Goal: Information Seeking & Learning: Learn about a topic

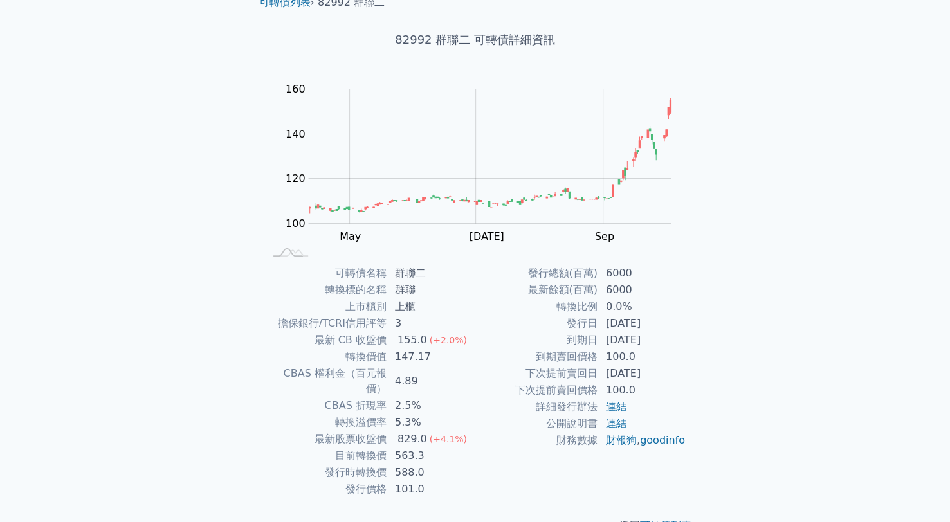
scroll to position [73, 0]
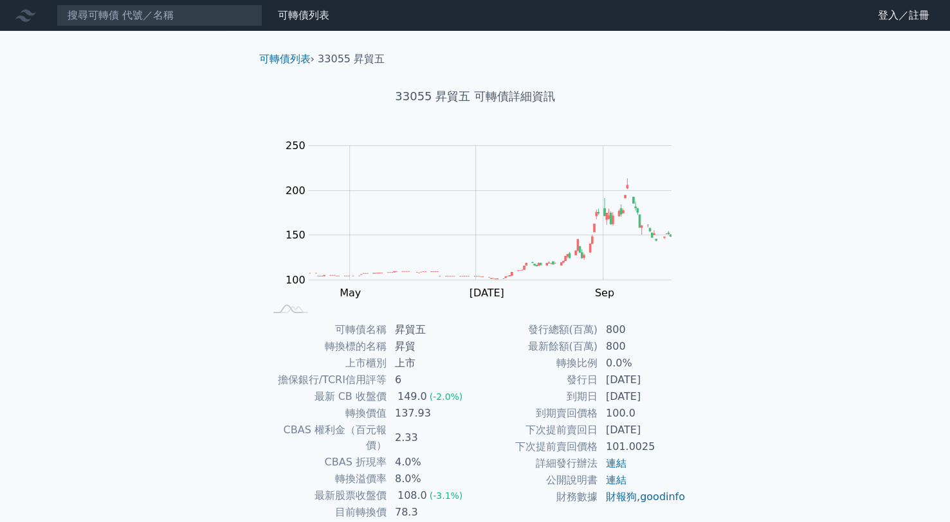
drag, startPoint x: 623, startPoint y: 385, endPoint x: 655, endPoint y: 391, distance: 32.7
click at [655, 391] on tbody "發行總額(百萬) 800 最新餘額(百萬) 800 轉換比例 0.0% 發行日 [DATE] 到期日 [DATE] 到期賣回價格 100.0 下次提前賣回日 …" at bounding box center [580, 414] width 211 height 184
click at [720, 256] on div "可轉債列表 › 33055 昇貿五 33055 昇貿五 可轉債詳細資訊 Zoom Out 100 60 80 100 120 300 250 200 150 …" at bounding box center [475, 321] width 494 height 580
